Goal: Navigation & Orientation: Go to known website

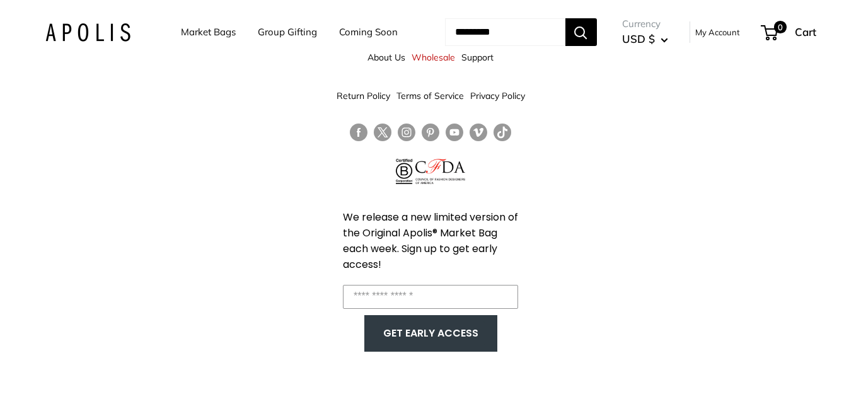
click at [73, 43] on div "Market Bags Group Gifting Coming Soon Need help? Text Us: 20919 [EMAIL_ADDRESS]…" at bounding box center [430, 32] width 771 height 39
click at [75, 37] on img at bounding box center [87, 32] width 85 height 18
click at [359, 132] on link "Follow us on Facebook" at bounding box center [359, 133] width 18 height 18
